Goal: Transaction & Acquisition: Purchase product/service

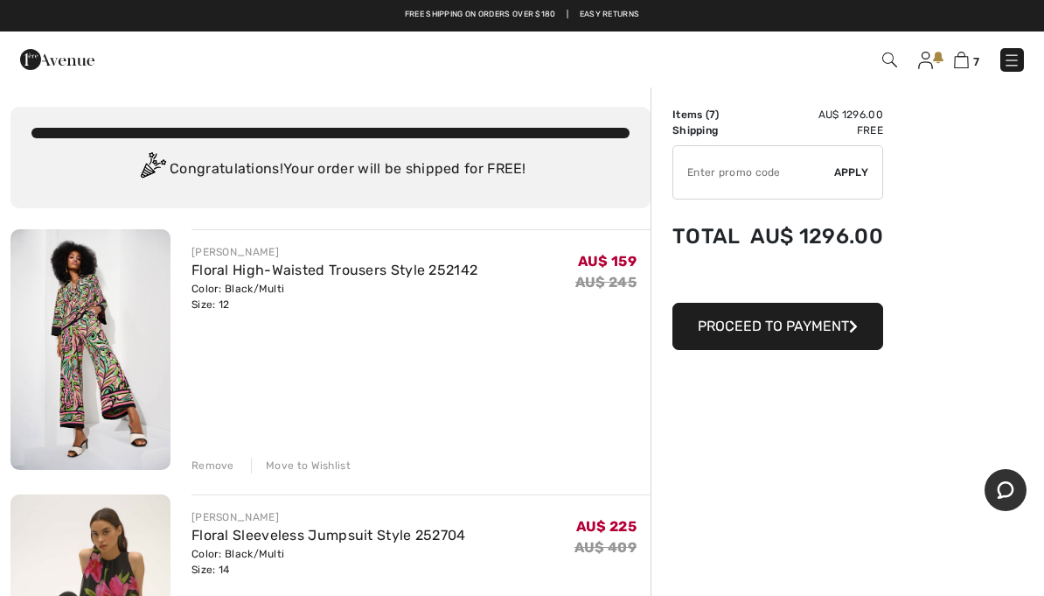
click at [218, 462] on div "Remove" at bounding box center [213, 465] width 43 height 16
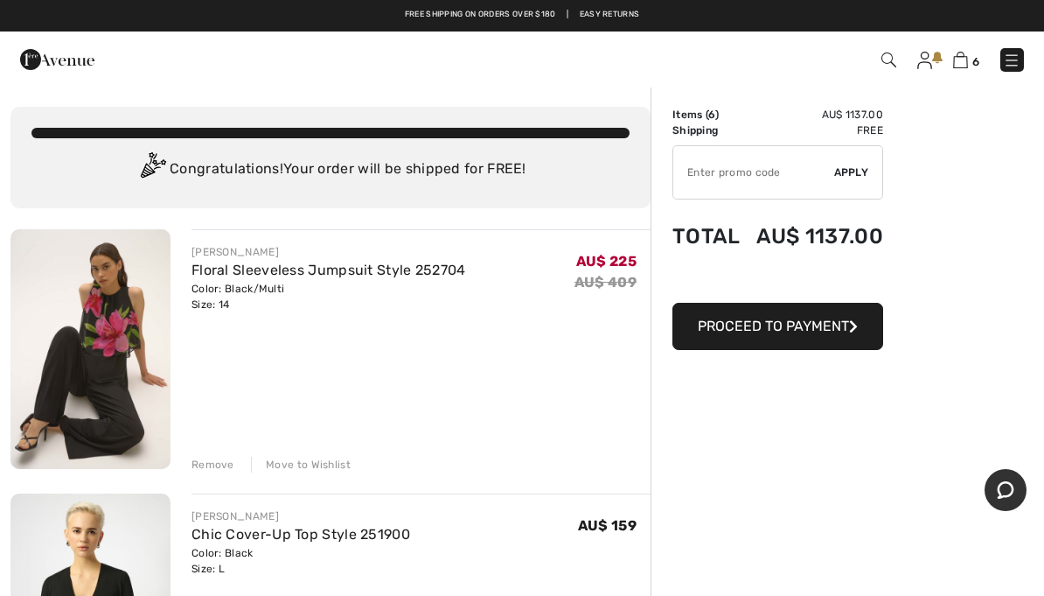
click at [221, 463] on div "Remove" at bounding box center [213, 465] width 43 height 16
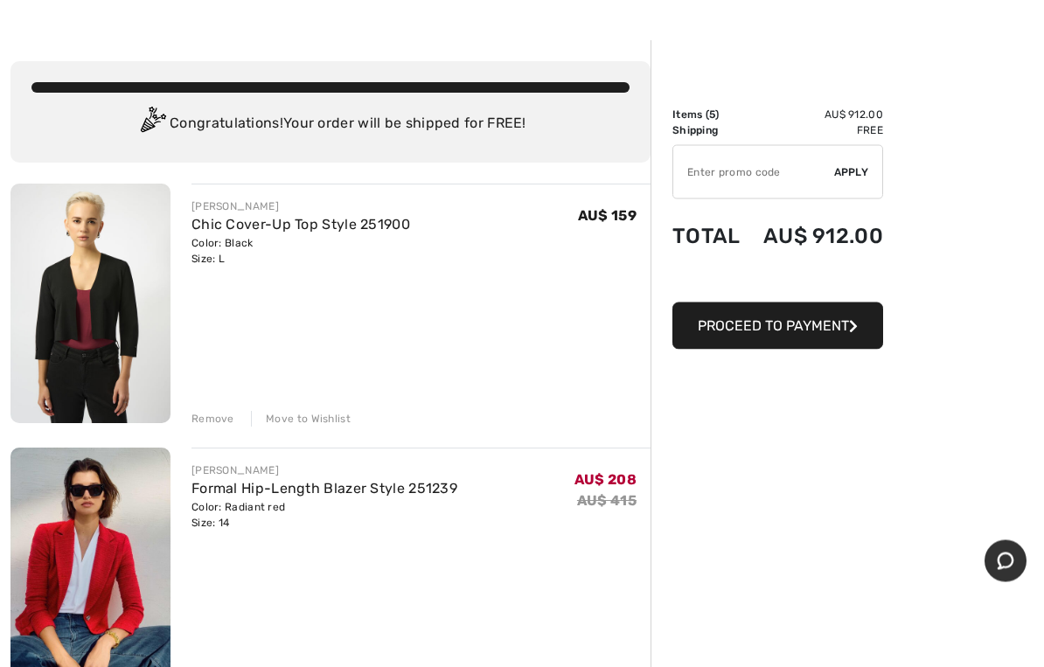
scroll to position [46, 0]
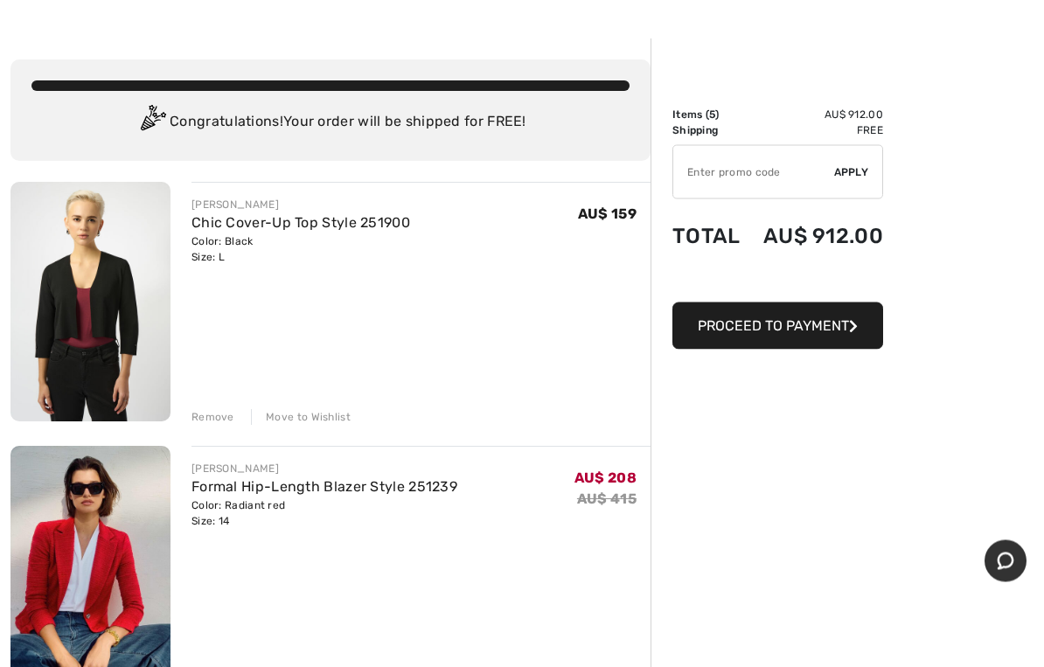
click at [226, 418] on div "Remove" at bounding box center [213, 418] width 43 height 16
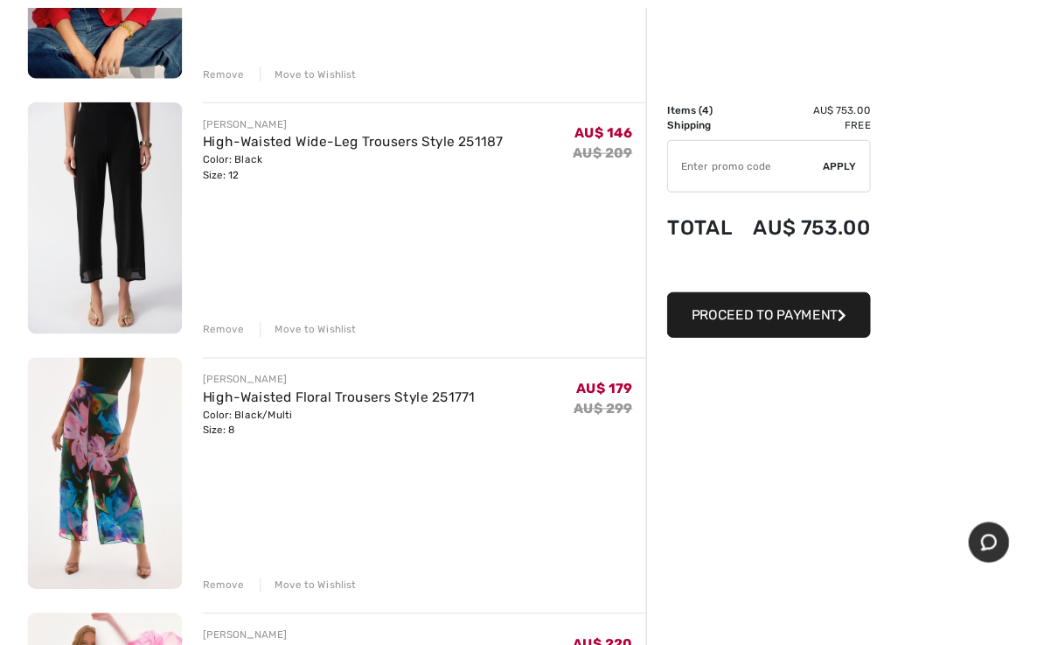
scroll to position [389, 0]
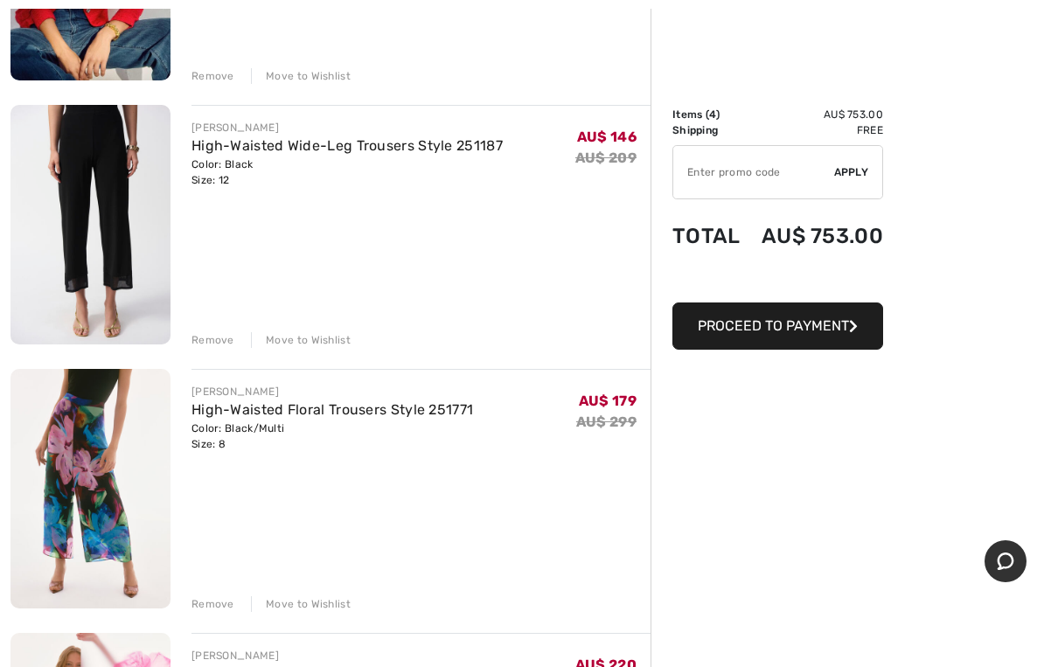
click at [223, 595] on div "Remove" at bounding box center [213, 605] width 43 height 16
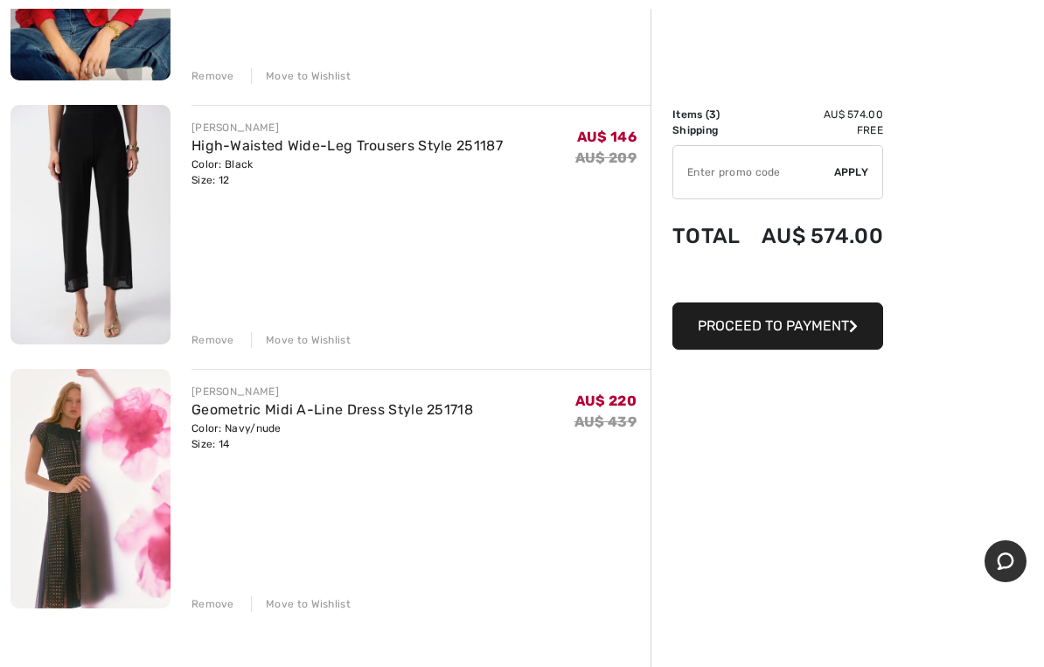
click at [225, 338] on div "Remove" at bounding box center [213, 340] width 43 height 16
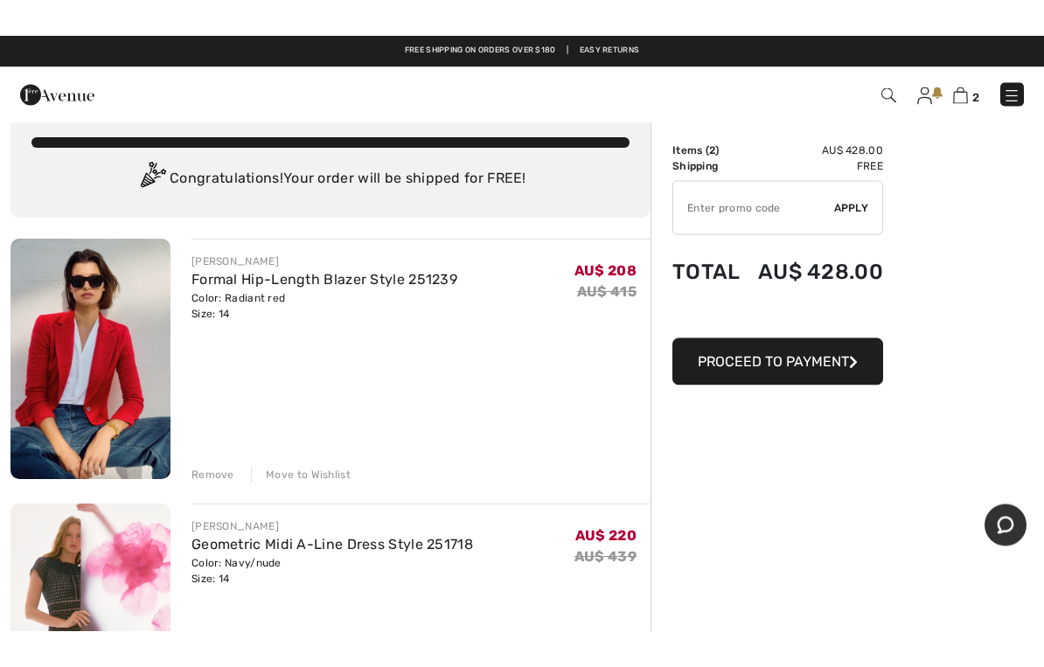
scroll to position [0, 0]
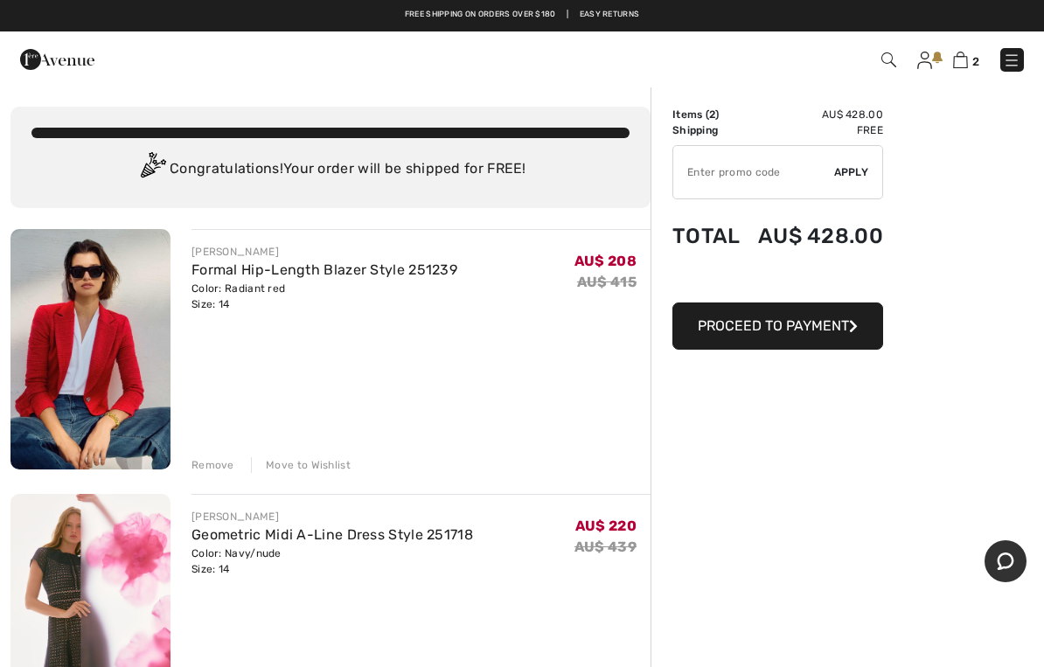
click at [66, 595] on img at bounding box center [90, 614] width 160 height 241
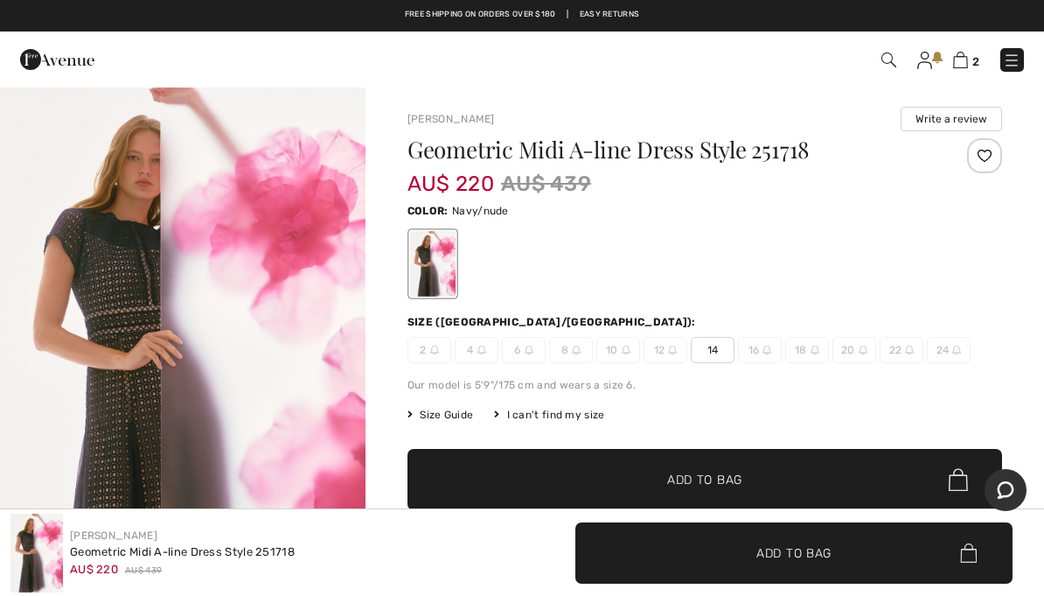
click at [134, 389] on img "1 / 6" at bounding box center [183, 360] width 366 height 548
click at [967, 63] on img at bounding box center [960, 60] width 15 height 17
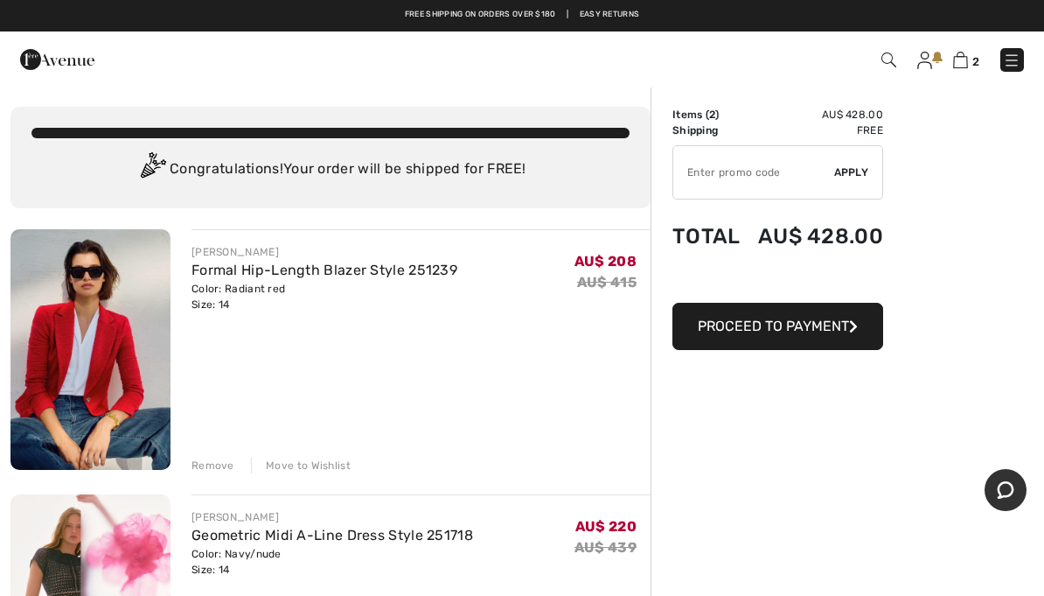
click at [825, 335] on button "Proceed to Payment" at bounding box center [778, 326] width 211 height 47
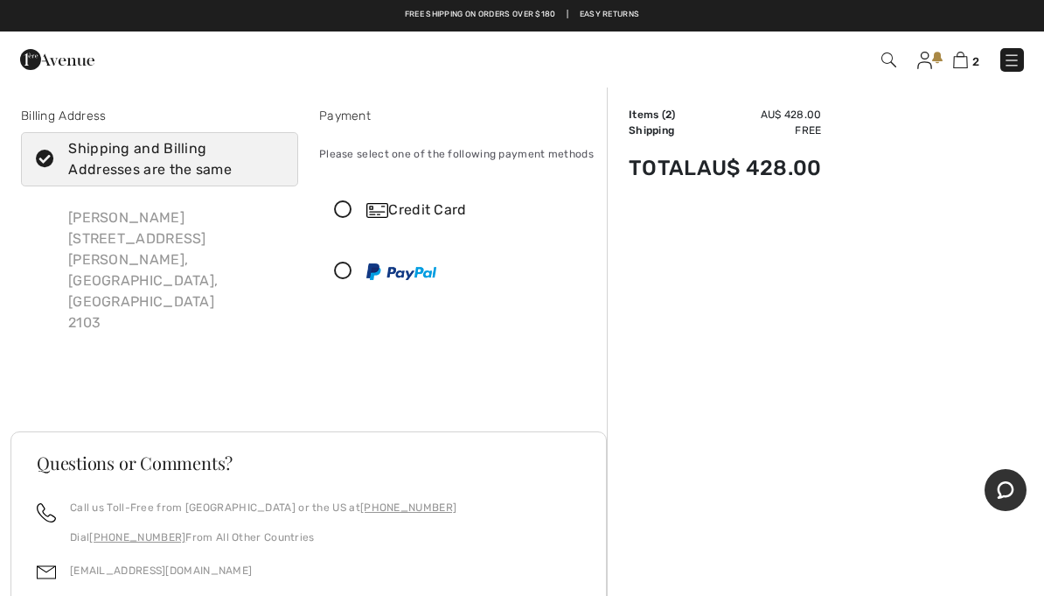
click at [467, 211] on div "Credit Card" at bounding box center [475, 209] width 218 height 21
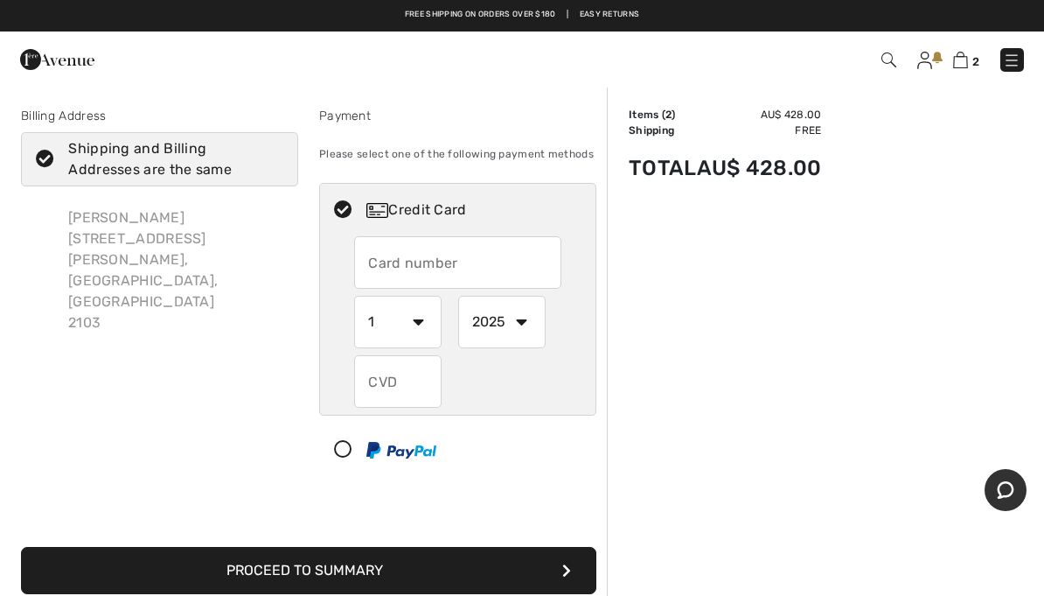
click at [527, 263] on input "text" at bounding box center [457, 262] width 206 height 52
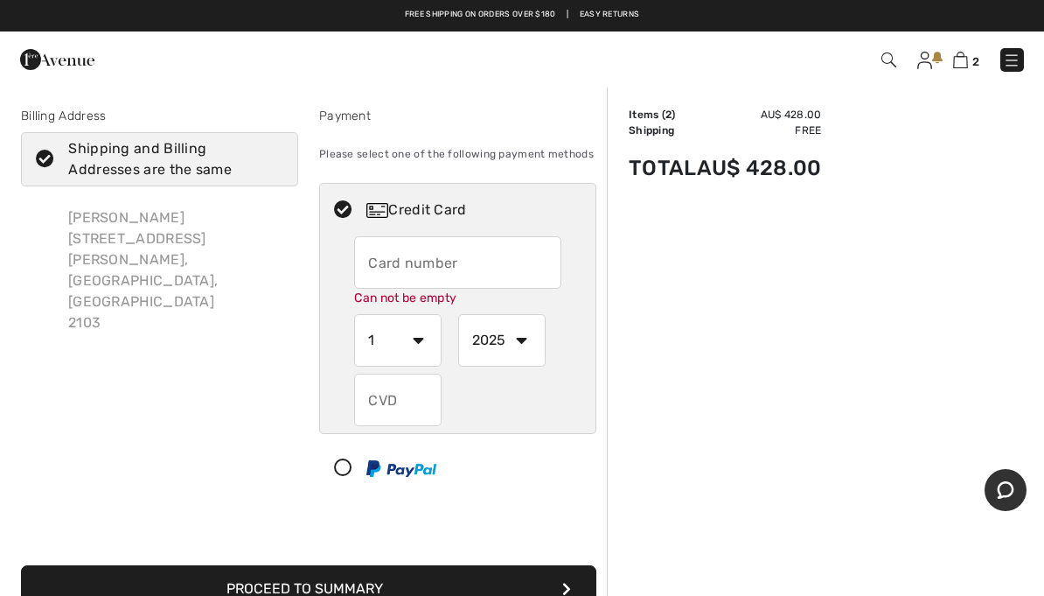
type input "4622630052589813"
select select "6"
select select "2030"
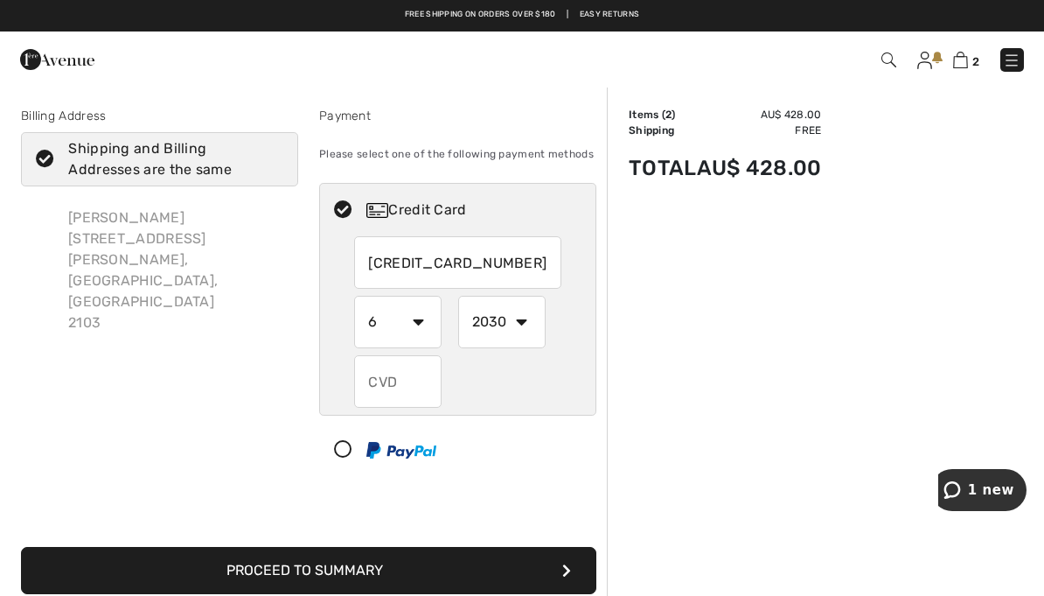
click at [401, 373] on input "text" at bounding box center [397, 381] width 87 height 52
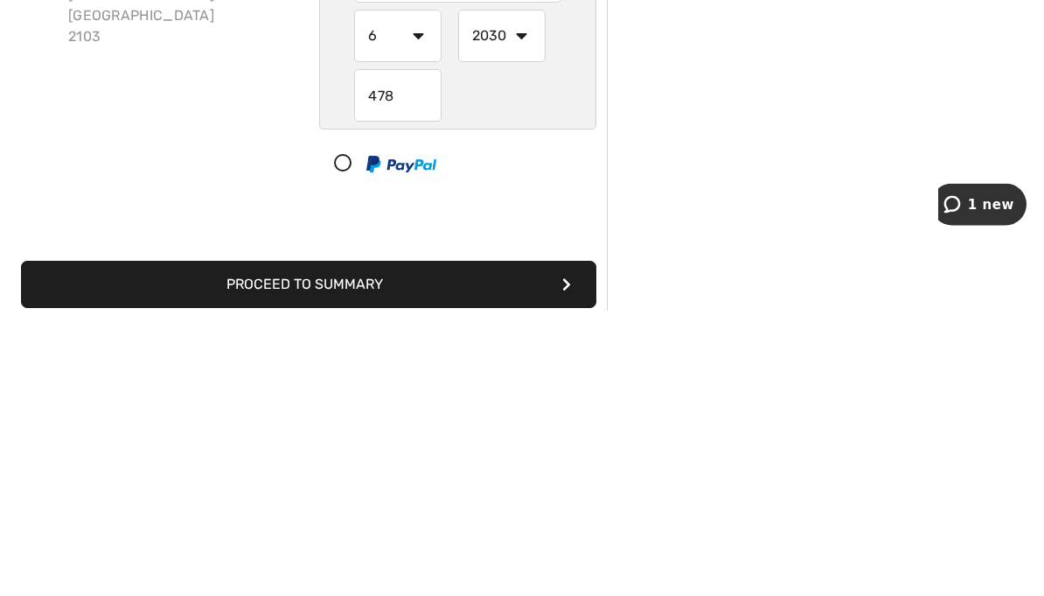
scroll to position [286, 0]
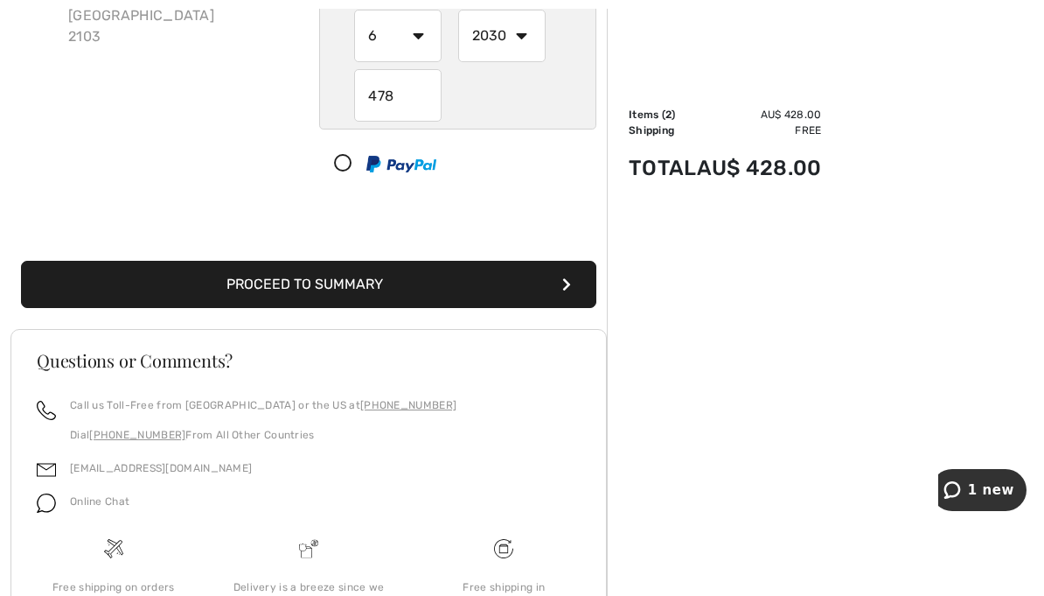
type input "478"
click at [450, 283] on button "Proceed to Summary" at bounding box center [309, 284] width 576 height 47
click at [443, 283] on button "Proceed to Summary" at bounding box center [309, 284] width 576 height 47
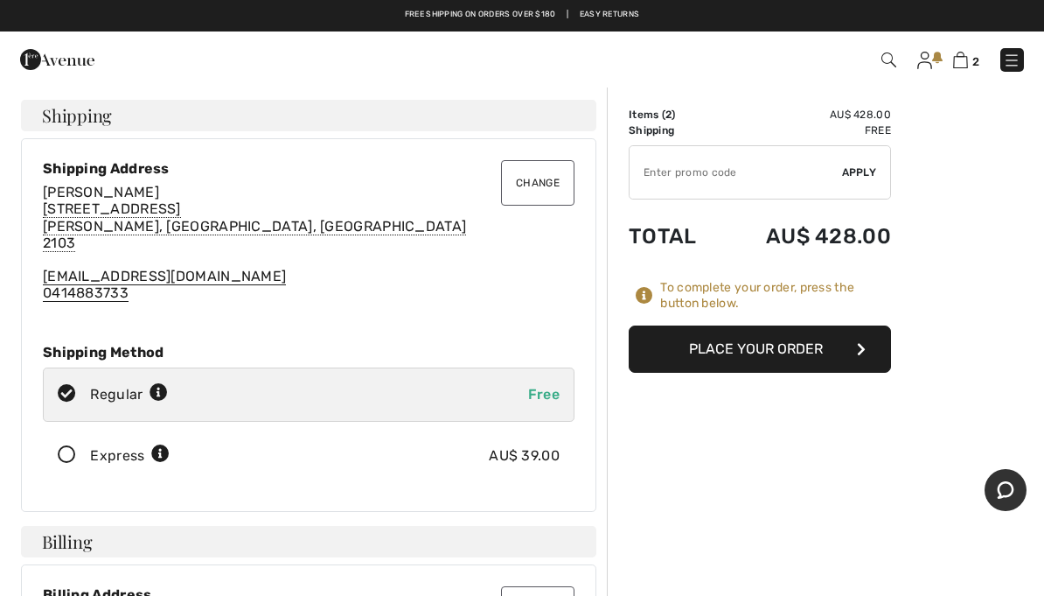
click at [805, 349] on button "Place Your Order" at bounding box center [760, 348] width 262 height 47
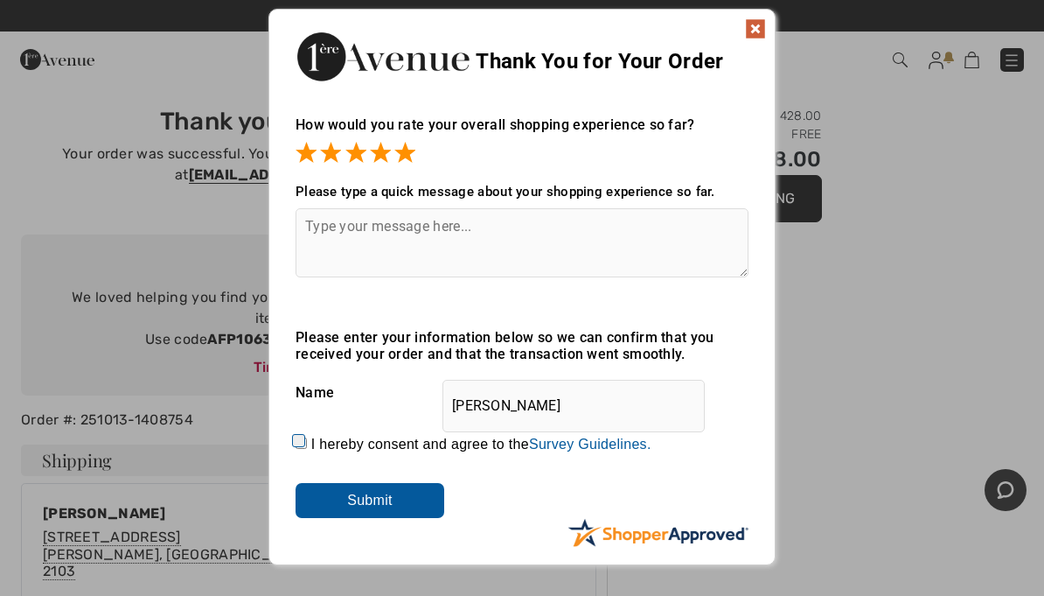
click at [641, 247] on textarea at bounding box center [522, 242] width 453 height 69
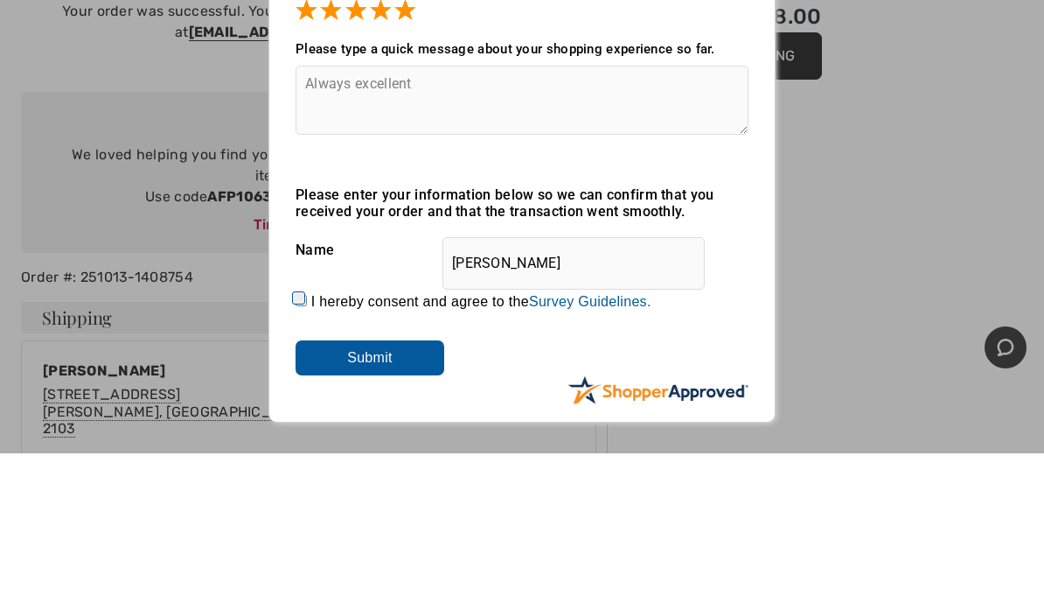
scroll to position [143, 0]
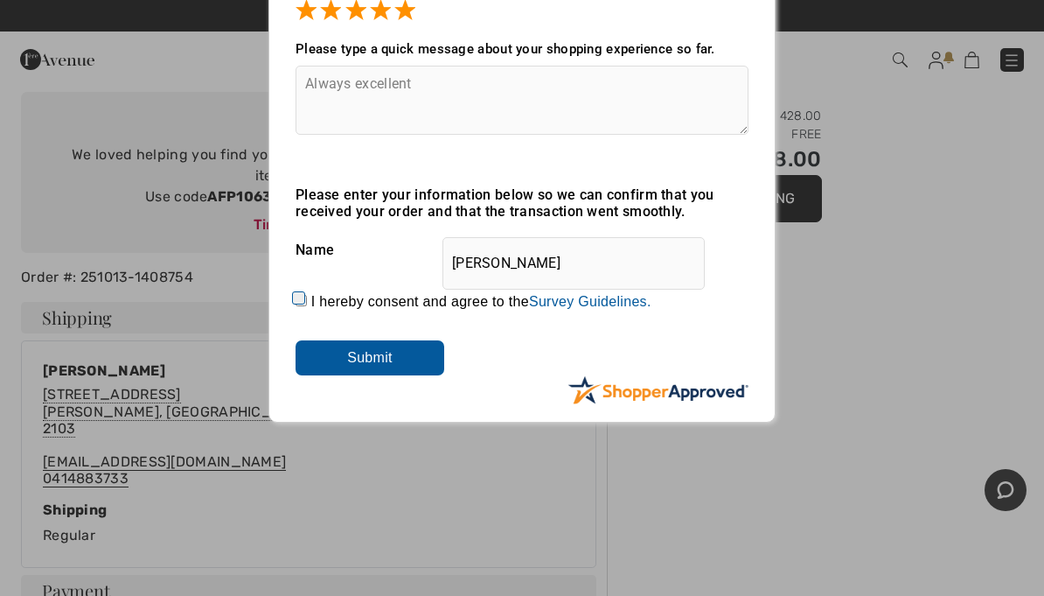
type textarea "Always excellent"
click at [398, 373] on input "Submit" at bounding box center [370, 357] width 149 height 35
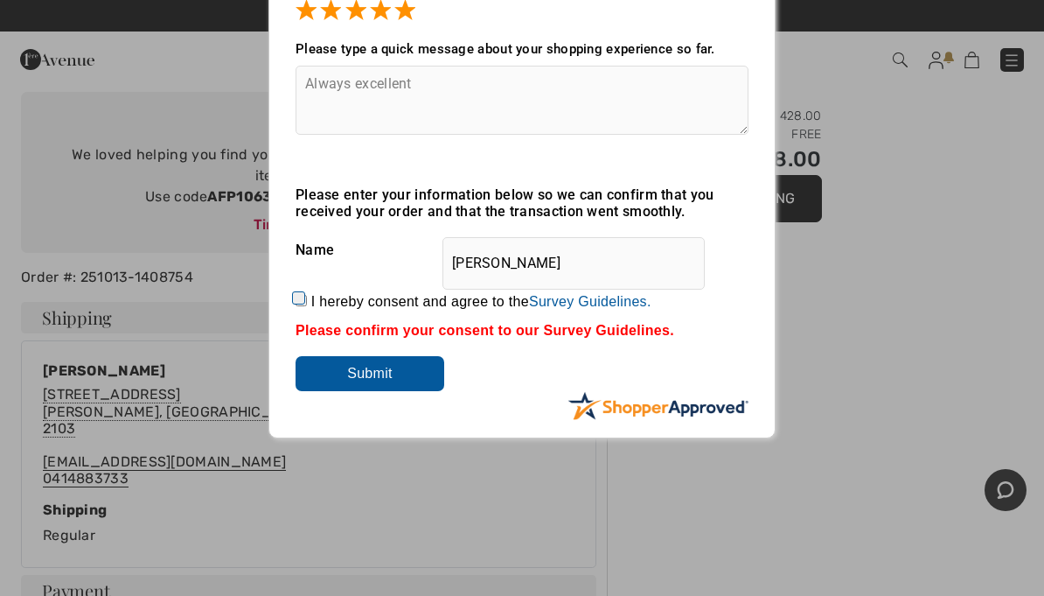
click at [318, 294] on label "I hereby consent and agree to the By submitting a review, you grant permission …" at bounding box center [481, 302] width 340 height 16
click at [307, 295] on input "I hereby consent and agree to the By submitting a review, you grant permission …" at bounding box center [301, 300] width 11 height 11
checkbox input "true"
click at [390, 373] on input "Submit" at bounding box center [370, 373] width 149 height 35
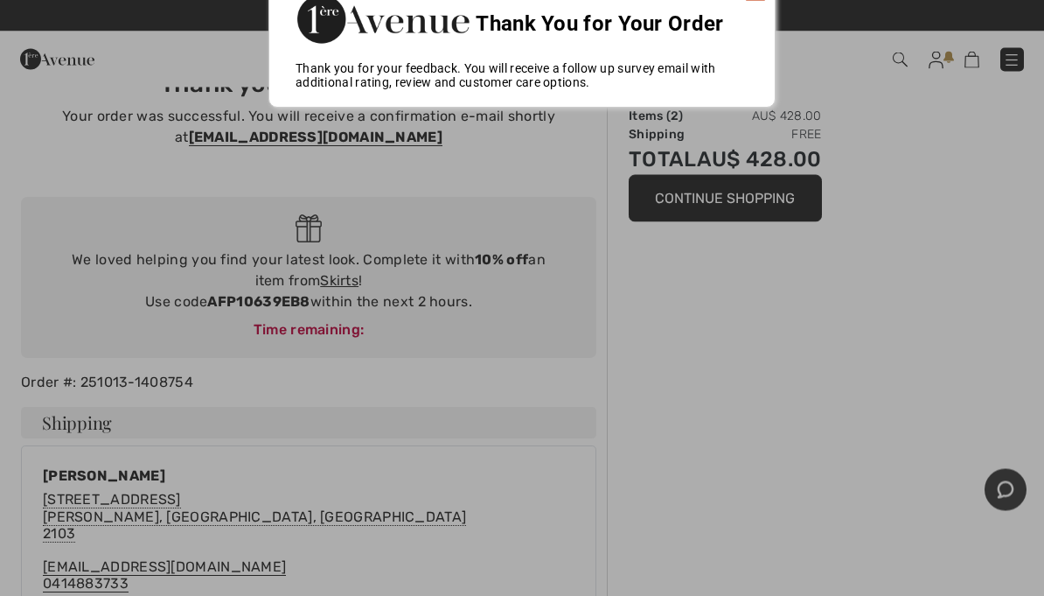
scroll to position [0, 0]
